Goal: Task Accomplishment & Management: Complete application form

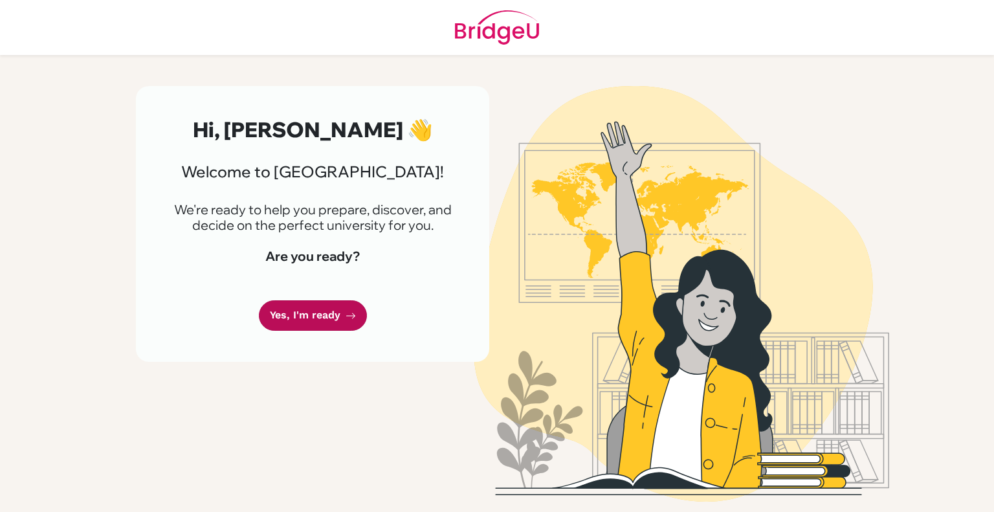
click at [318, 316] on link "Yes, I'm ready" at bounding box center [313, 315] width 108 height 30
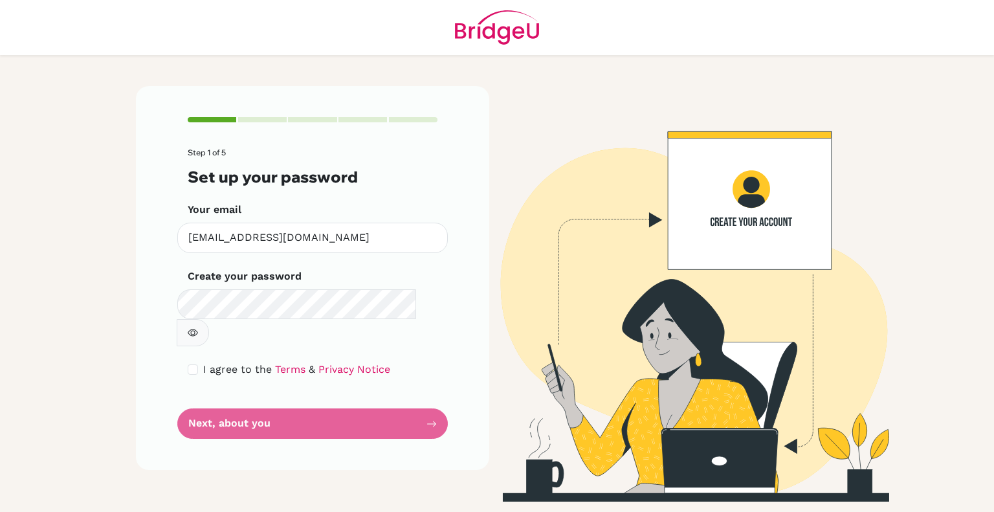
click at [209, 319] on button "button" at bounding box center [193, 332] width 32 height 27
click at [197, 364] on input "checkbox" at bounding box center [193, 369] width 10 height 10
checkbox input "true"
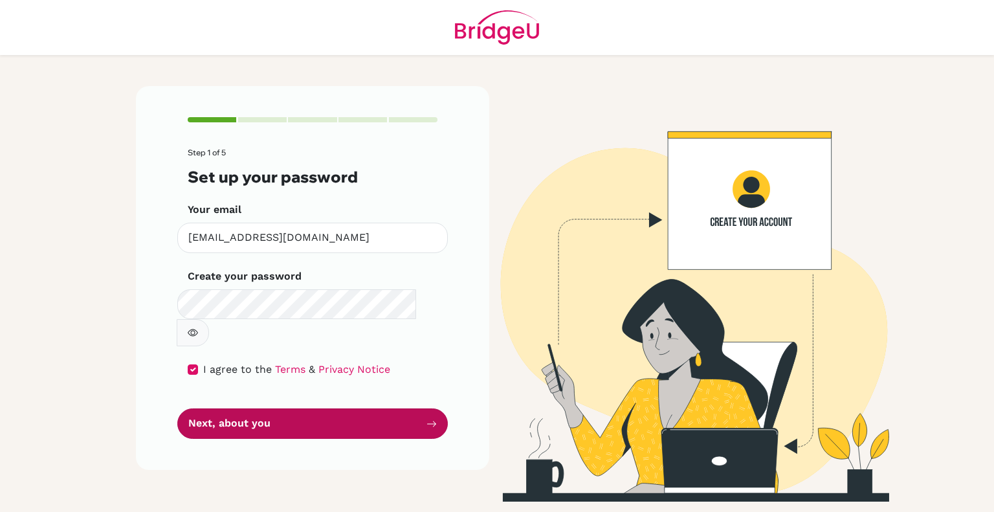
click at [214, 408] on button "Next, about you" at bounding box center [312, 423] width 270 height 30
